Goal: Task Accomplishment & Management: Use online tool/utility

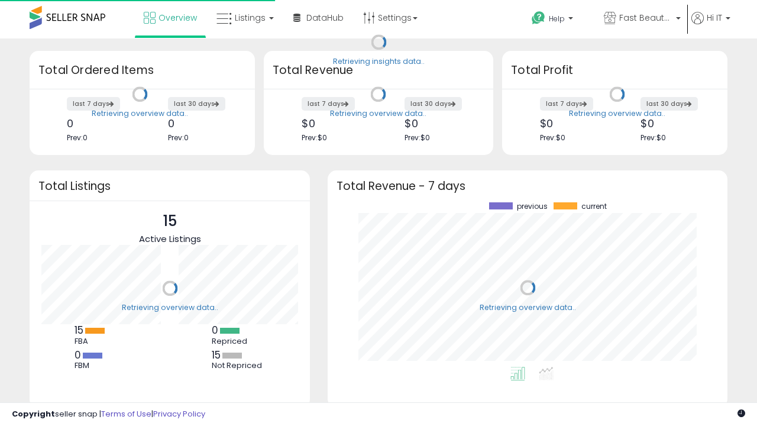
scroll to position [164, 376]
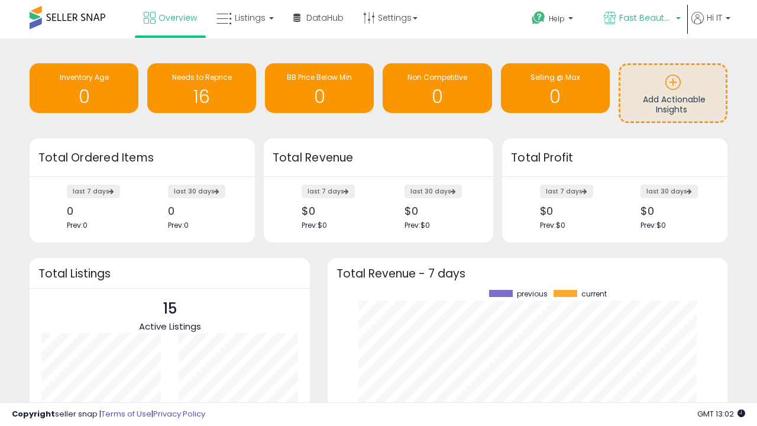
click at [641, 19] on span "Fast Beauty ([GEOGRAPHIC_DATA])" at bounding box center [645, 18] width 53 height 12
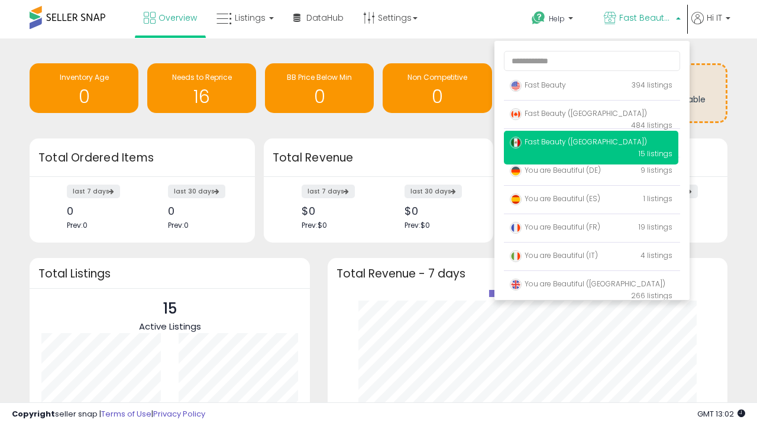
click at [591, 87] on p "Fast Beauty 394 listings" at bounding box center [591, 86] width 175 height 24
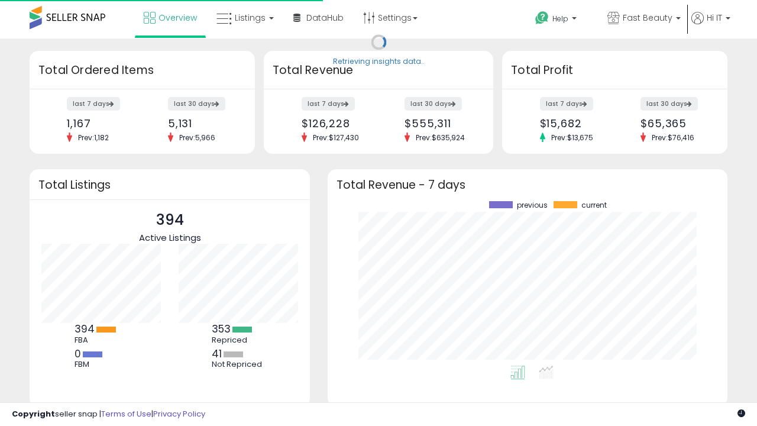
scroll to position [164, 376]
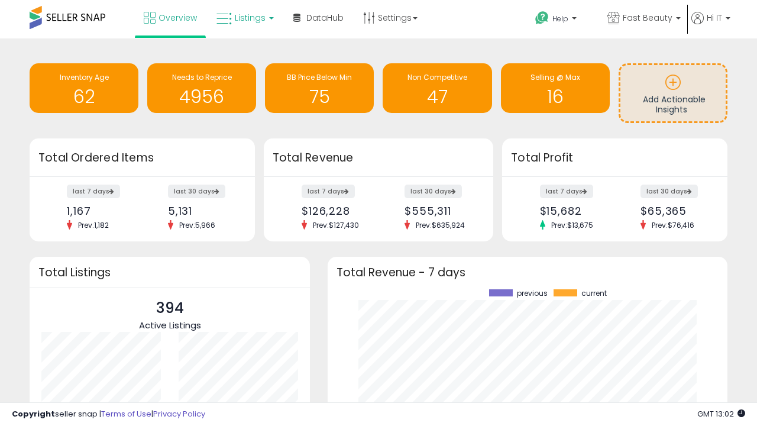
click at [244, 18] on span "Listings" at bounding box center [250, 18] width 31 height 12
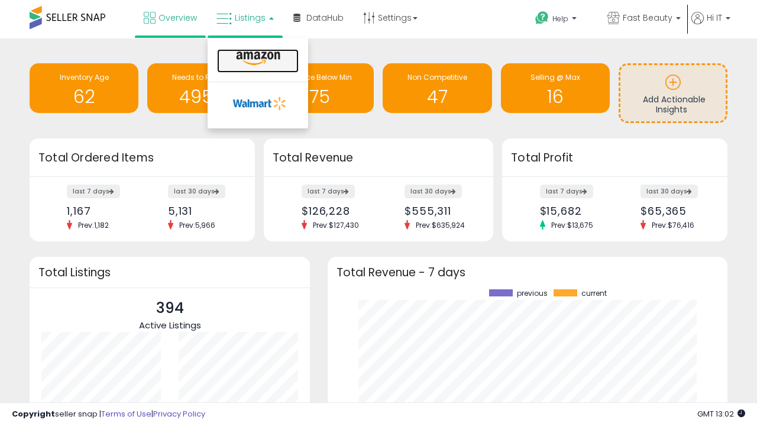
click at [257, 59] on icon at bounding box center [258, 58] width 51 height 15
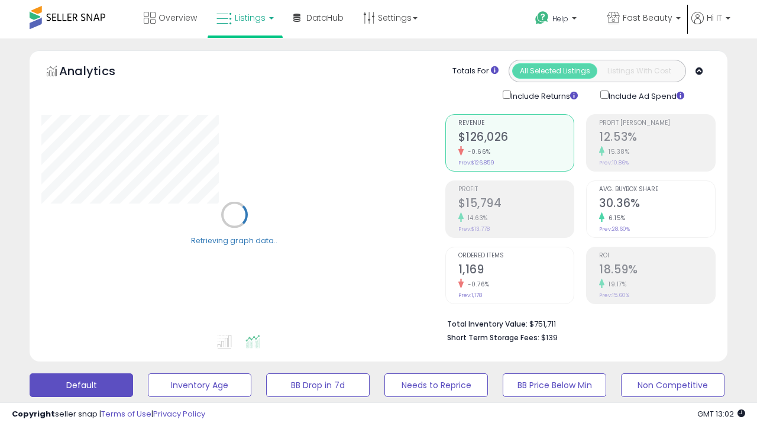
scroll to position [230, 0]
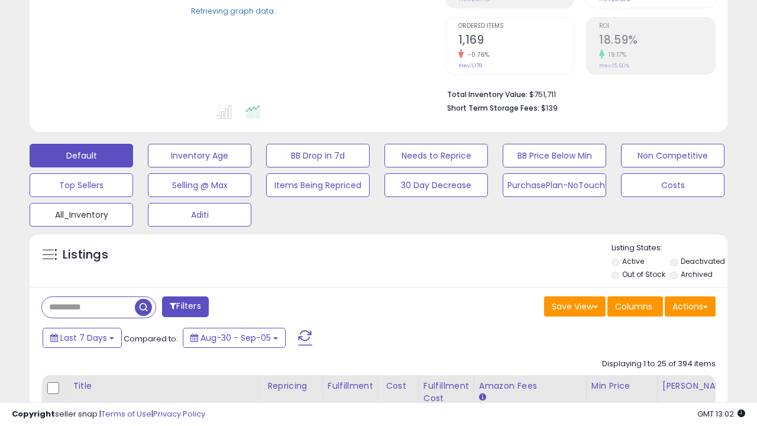
click at [81, 212] on button "All_Inventory" at bounding box center [82, 215] width 104 height 24
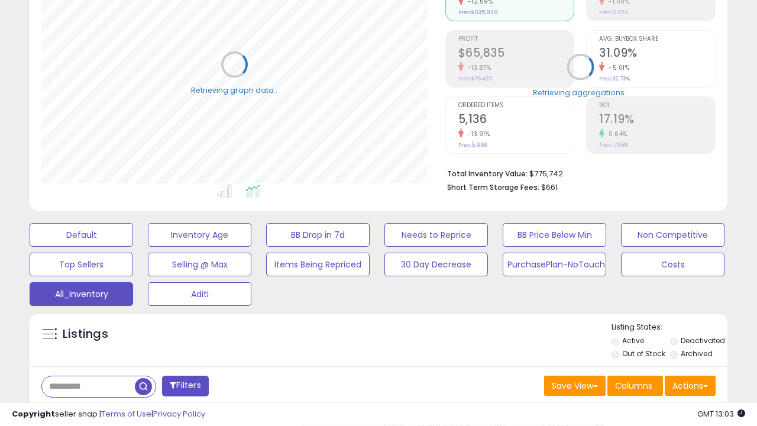
scroll to position [353, 0]
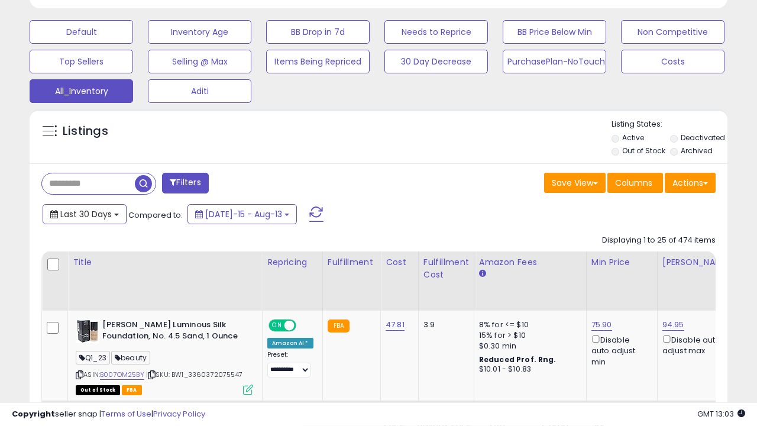
click at [84, 213] on span "Last 30 Days" at bounding box center [85, 214] width 51 height 12
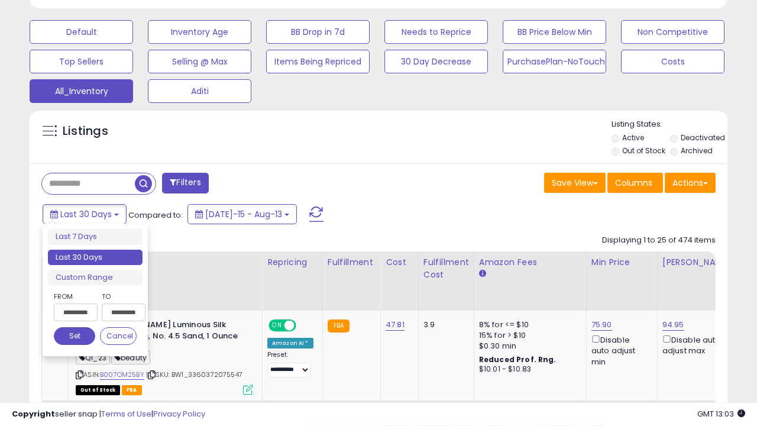
click at [95, 257] on li "Last 30 Days" at bounding box center [95, 258] width 95 height 16
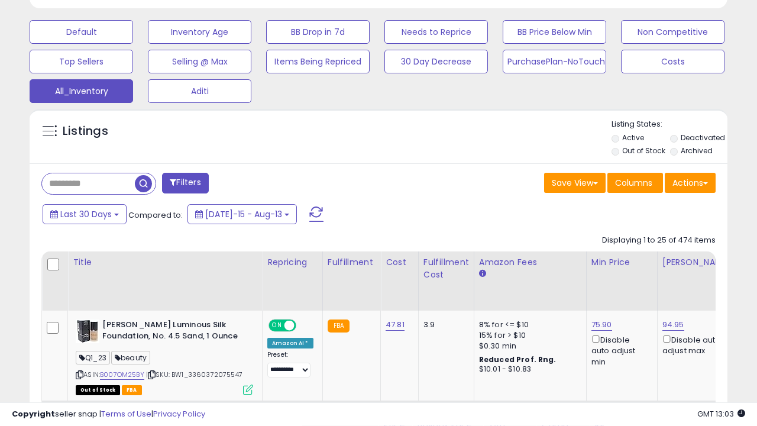
scroll to position [243, 403]
click at [690, 182] on button "Actions" at bounding box center [690, 183] width 51 height 20
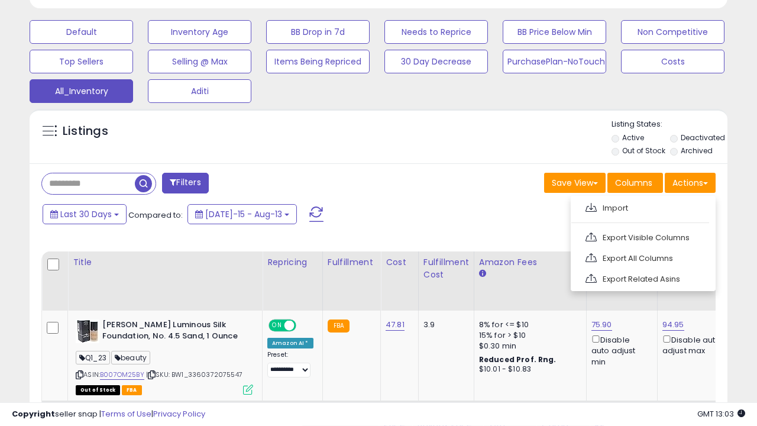
click at [642, 257] on link "Export All Columns" at bounding box center [642, 258] width 130 height 18
